Goal: Transaction & Acquisition: Purchase product/service

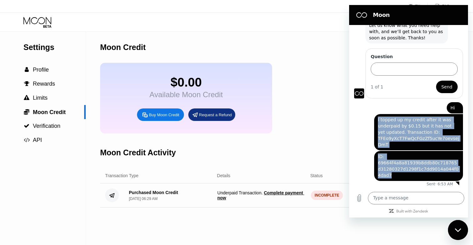
drag, startPoint x: 378, startPoint y: 119, endPoint x: 429, endPoint y: 177, distance: 77.0
click at [429, 177] on div "6:53 AM Moon - paywithmoon.com Moon - paywithmoon.com says: Hey there! Welcome …" at bounding box center [408, 106] width 119 height 163
copy div "I topped up my credit after it was underpaid by $0.15 but it has not yet update…"
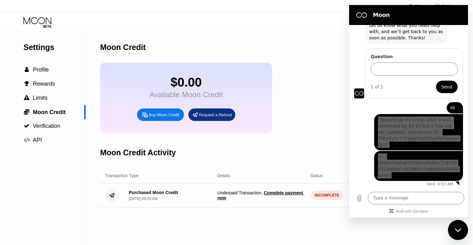
click at [301, 156] on div "Moon Credit Activity" at bounding box center [263, 152] width 327 height 31
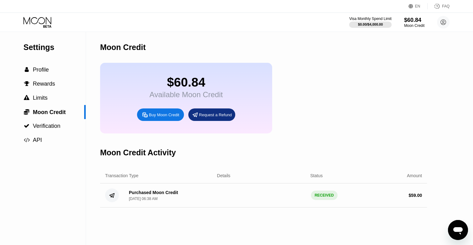
click at [40, 23] on icon at bounding box center [37, 20] width 28 height 7
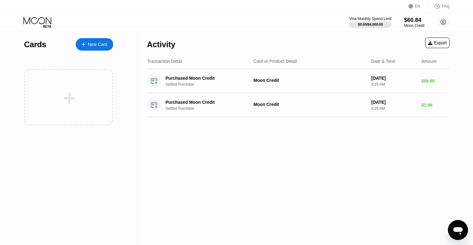
click at [87, 42] on div at bounding box center [86, 44] width 3 height 5
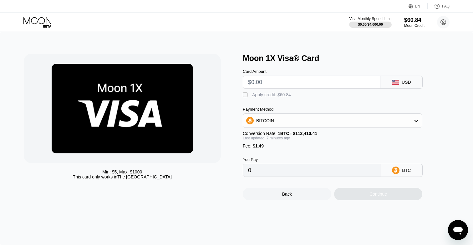
type input "$5"
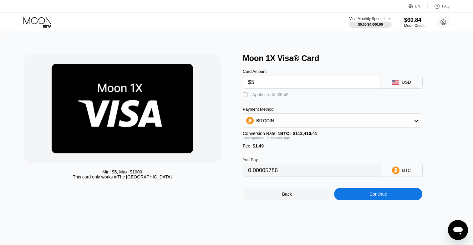
type input "0.00005786"
type input "$5.50"
type input "0.00006232"
type input "$5.50"
click at [245, 96] on div "" at bounding box center [246, 95] width 6 height 6
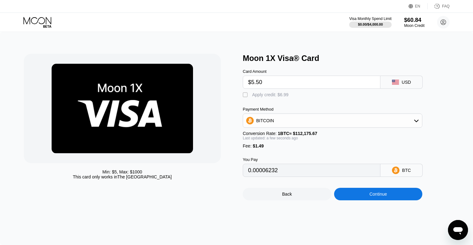
type input "0"
click at [361, 193] on div "Continue" at bounding box center [378, 194] width 88 height 13
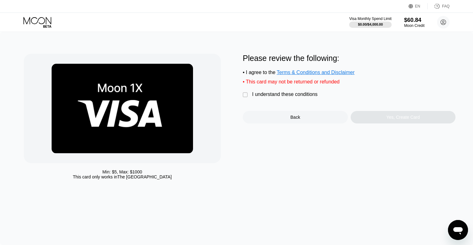
click at [270, 97] on div "I understand these conditions" at bounding box center [284, 95] width 65 height 6
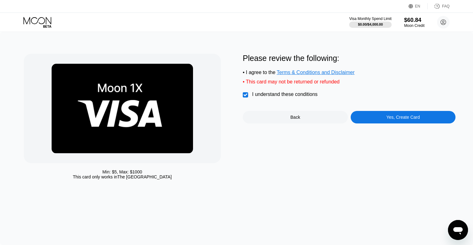
click at [388, 123] on div "Yes, Create Card" at bounding box center [403, 117] width 105 height 13
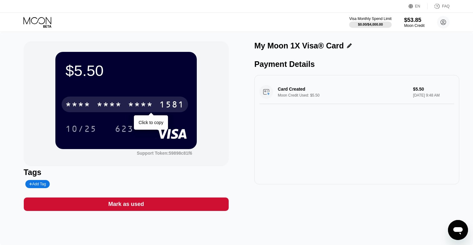
click at [150, 102] on div "* * * *" at bounding box center [140, 105] width 25 height 10
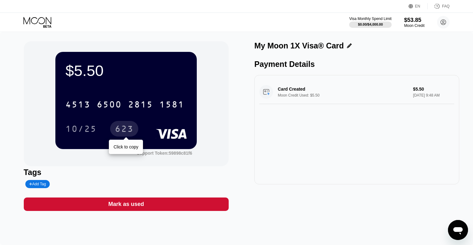
click at [128, 126] on div "623" at bounding box center [124, 130] width 19 height 10
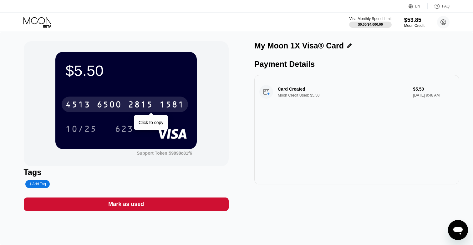
click at [116, 107] on div "6500" at bounding box center [109, 105] width 25 height 10
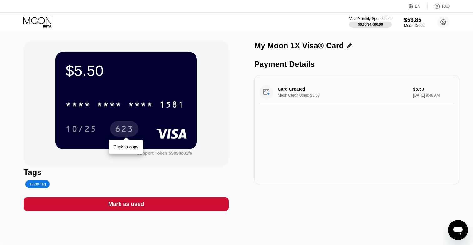
click at [126, 129] on div "623" at bounding box center [124, 130] width 19 height 10
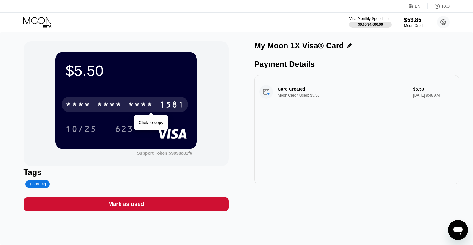
click at [126, 102] on div "* * * * * * * * * * * * 1581" at bounding box center [125, 105] width 126 height 16
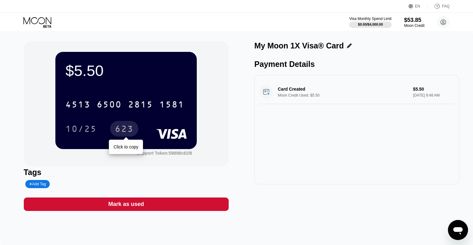
click at [129, 130] on div "623" at bounding box center [124, 130] width 19 height 10
